Goal: Manage account settings

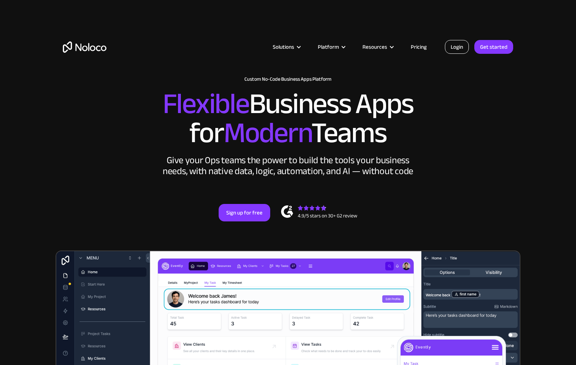
click at [456, 45] on link "Login" at bounding box center [457, 47] width 24 height 14
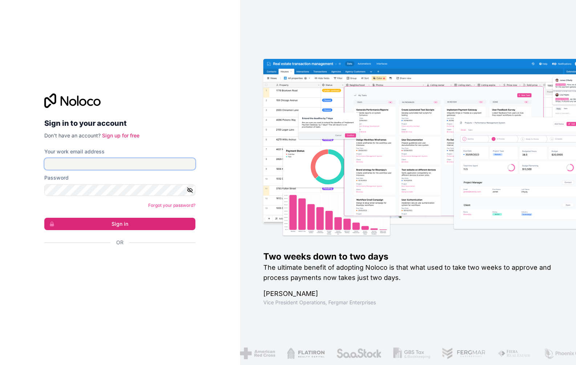
click at [122, 167] on input "Your work email address" at bounding box center [119, 164] width 151 height 12
type input "[PERSON_NAME][EMAIL_ADDRESS][DOMAIN_NAME]"
click at [113, 216] on form "Your work email address [PERSON_NAME][EMAIL_ADDRESS][DOMAIN_NAME] Password Forg…" at bounding box center [119, 210] width 151 height 124
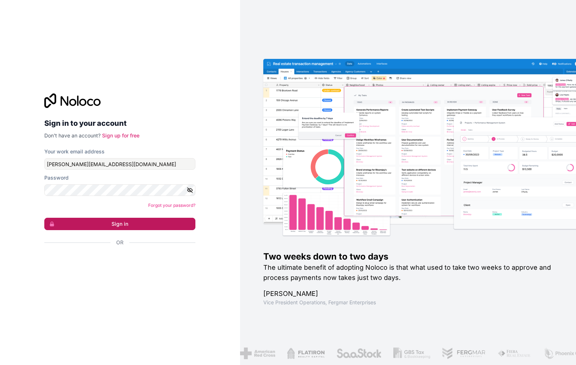
click at [113, 222] on button "Sign in" at bounding box center [119, 224] width 151 height 12
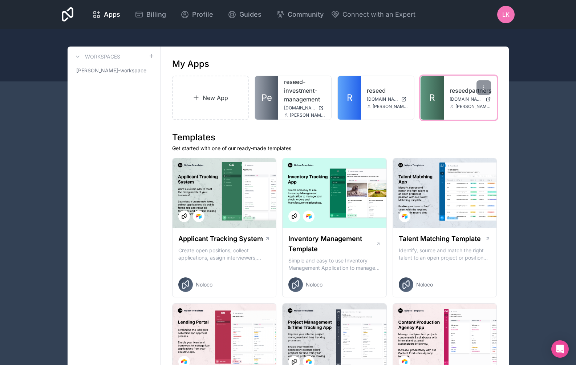
click at [463, 91] on link "reseedpartners" at bounding box center [470, 90] width 41 height 9
click at [507, 8] on div "LK" at bounding box center [505, 14] width 17 height 17
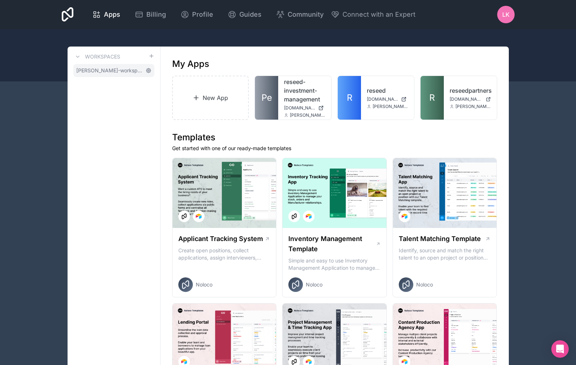
click at [151, 68] on icon at bounding box center [149, 71] width 6 height 6
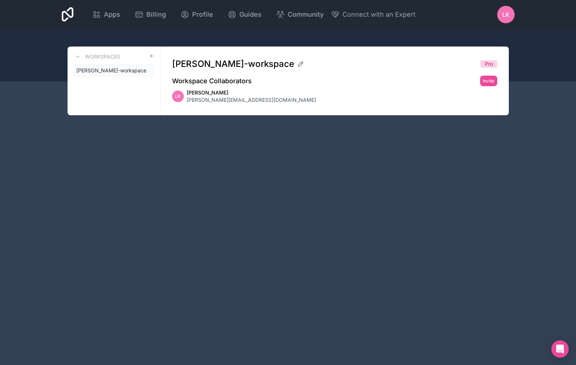
click at [0, 0] on icon at bounding box center [0, 0] width 0 height 0
click at [122, 70] on span "laura-krannich-workspace" at bounding box center [109, 70] width 66 height 7
click at [105, 15] on span "Apps" at bounding box center [112, 14] width 16 height 10
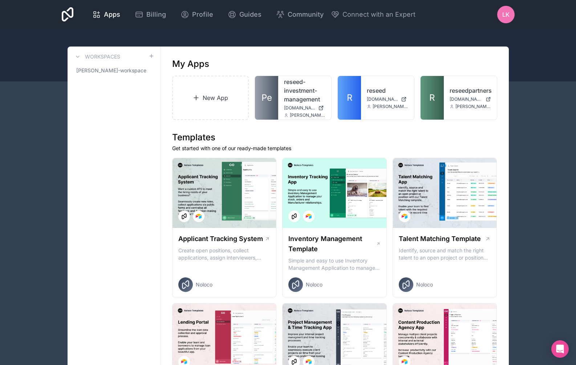
click at [496, 15] on div "Apps Billing Profile Guides Community Connect with an Expert LK Billing Profile…" at bounding box center [288, 14] width 465 height 29
click at [505, 12] on span "LK" at bounding box center [505, 14] width 7 height 9
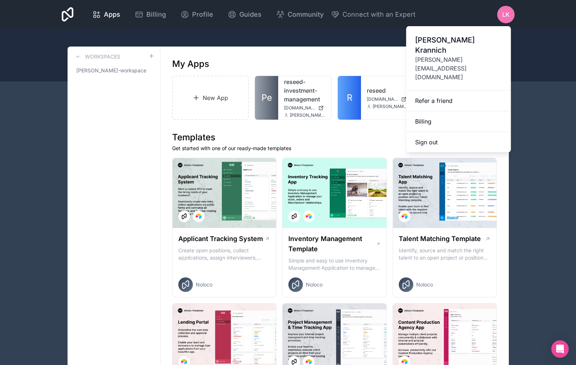
click at [505, 12] on span "LK" at bounding box center [505, 14] width 7 height 9
click at [376, 13] on span "Connect with an Expert" at bounding box center [379, 14] width 73 height 10
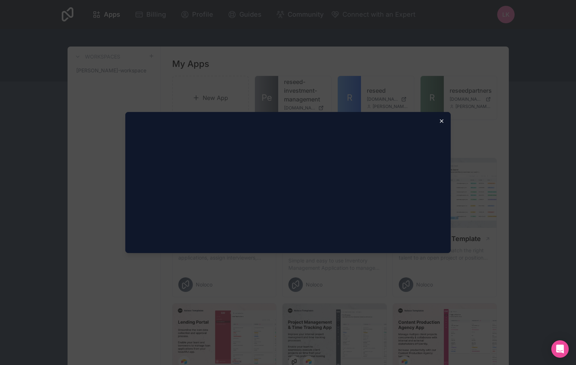
click at [443, 120] on icon "button" at bounding box center [441, 121] width 3 height 3
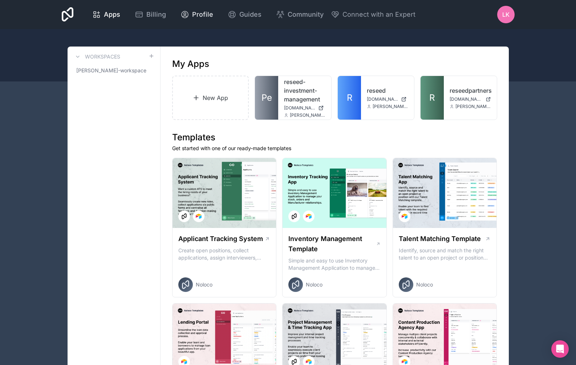
click at [205, 20] on link "Profile" at bounding box center [197, 15] width 44 height 16
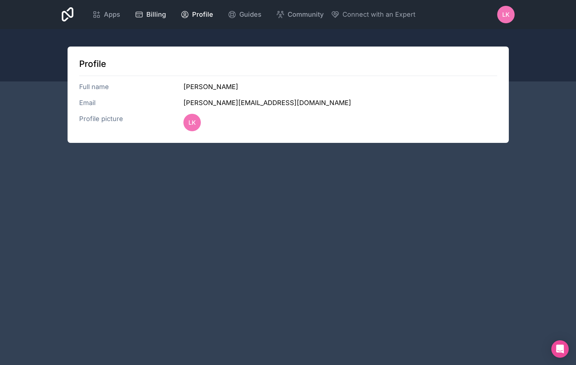
click at [153, 15] on span "Billing" at bounding box center [156, 14] width 20 height 10
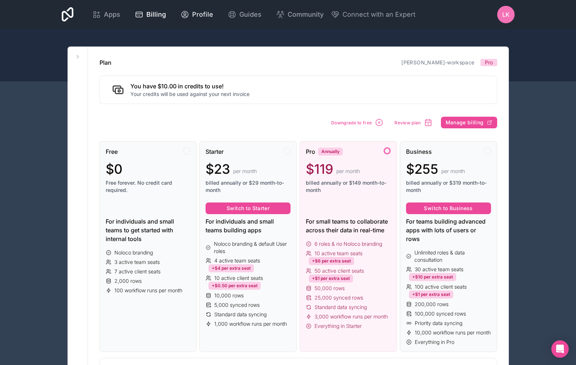
click at [192, 21] on link "Profile" at bounding box center [197, 15] width 44 height 16
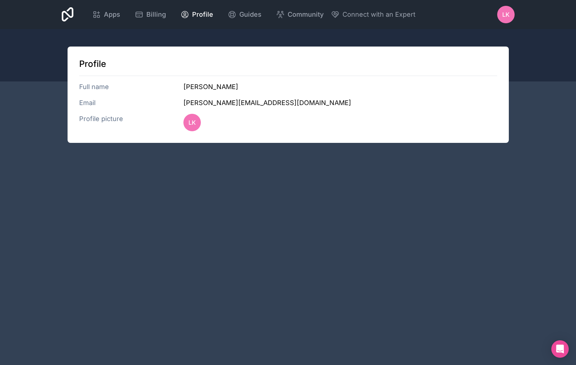
click at [249, 5] on div "Apps Billing Profile Guides Community Connect with an Expert LK Billing Profile…" at bounding box center [288, 14] width 465 height 29
click at [250, 14] on span "Guides" at bounding box center [250, 14] width 22 height 10
click at [112, 16] on span "Apps" at bounding box center [112, 14] width 16 height 10
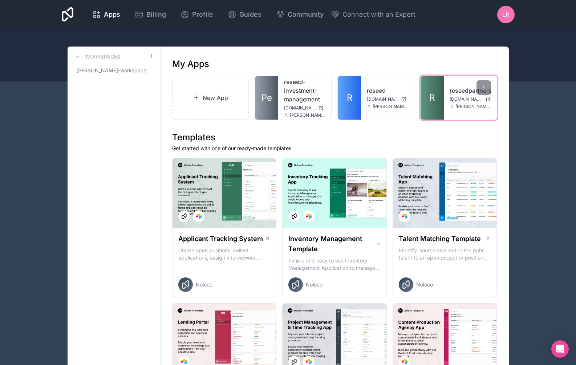
click at [433, 98] on span "R" at bounding box center [431, 98] width 5 height 12
